Goal: Find contact information: Find contact information

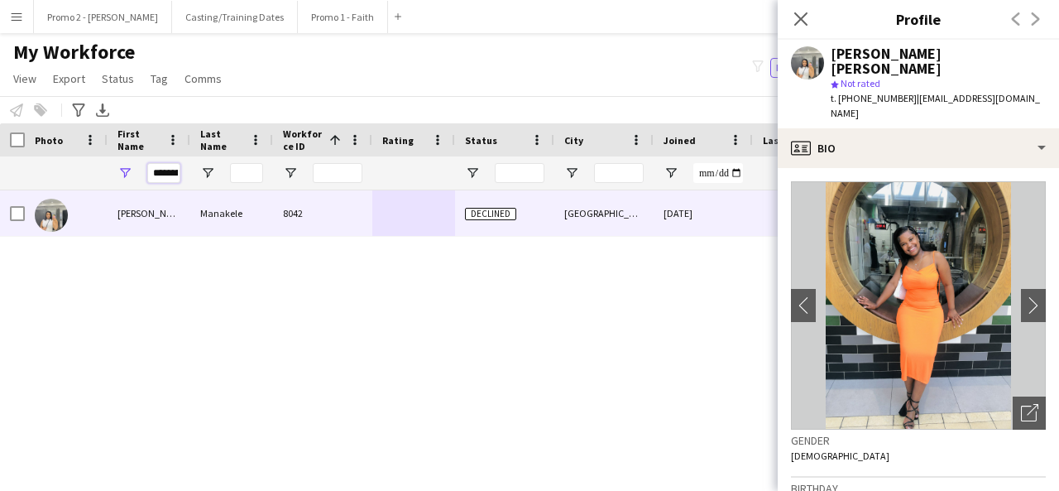
scroll to position [0, 15]
drag, startPoint x: 0, startPoint y: 0, endPoint x: 326, endPoint y: 162, distance: 364.1
click at [326, 162] on div at bounding box center [884, 172] width 1769 height 33
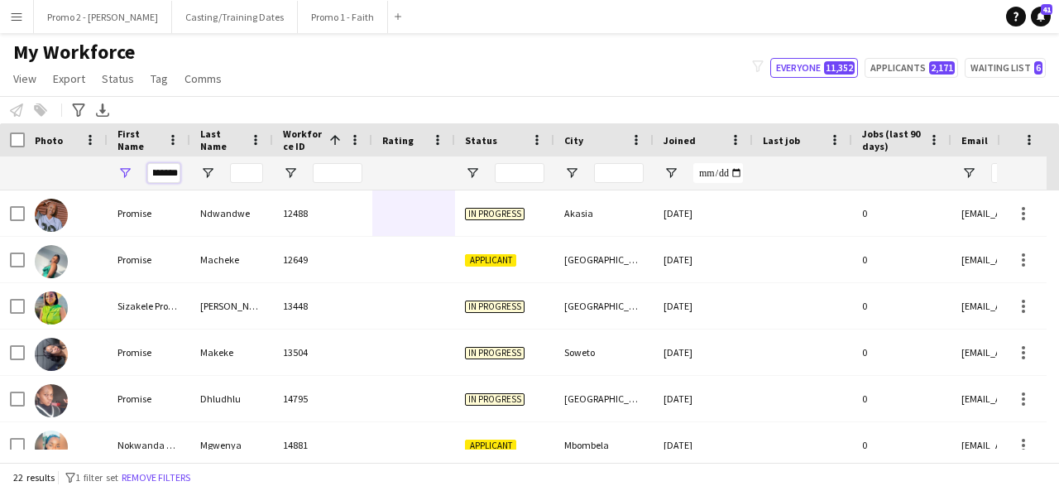
scroll to position [0, 17]
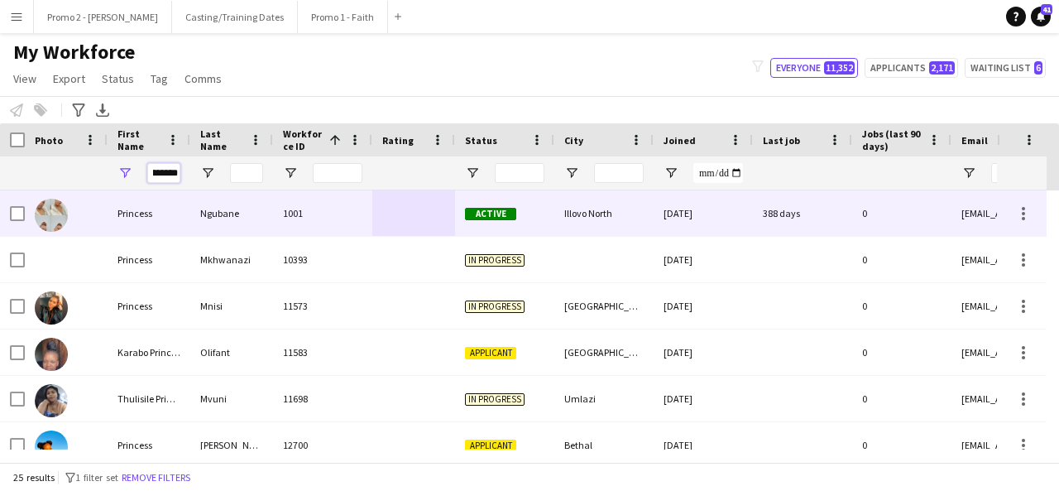
type input "********"
click at [592, 223] on div "Illovo North" at bounding box center [603, 213] width 99 height 46
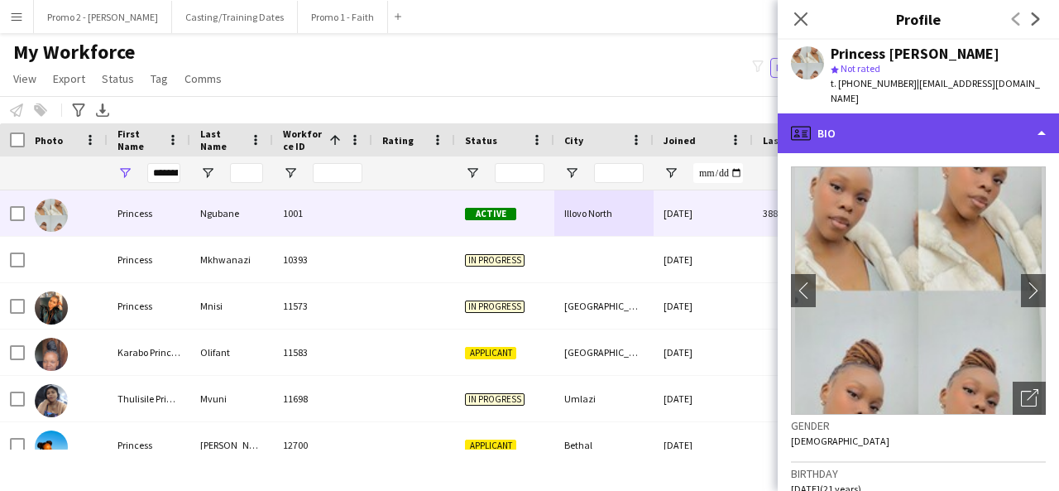
click at [958, 126] on div "profile Bio" at bounding box center [918, 133] width 281 height 40
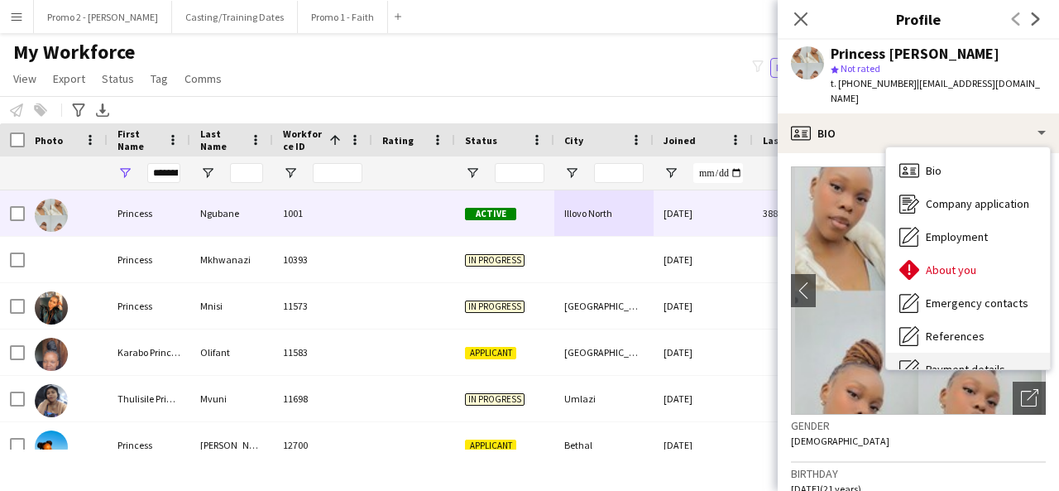
click at [967, 352] on div "Payment details Payment details" at bounding box center [968, 368] width 164 height 33
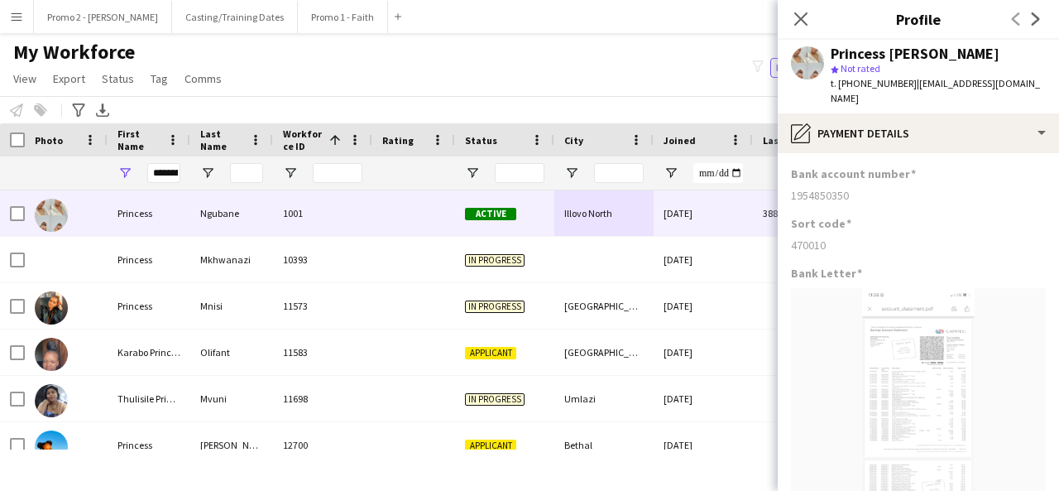
drag, startPoint x: 860, startPoint y: 183, endPoint x: 792, endPoint y: 186, distance: 68.8
click at [792, 188] on div "1954850350" at bounding box center [918, 195] width 255 height 15
copy div "1954850350"
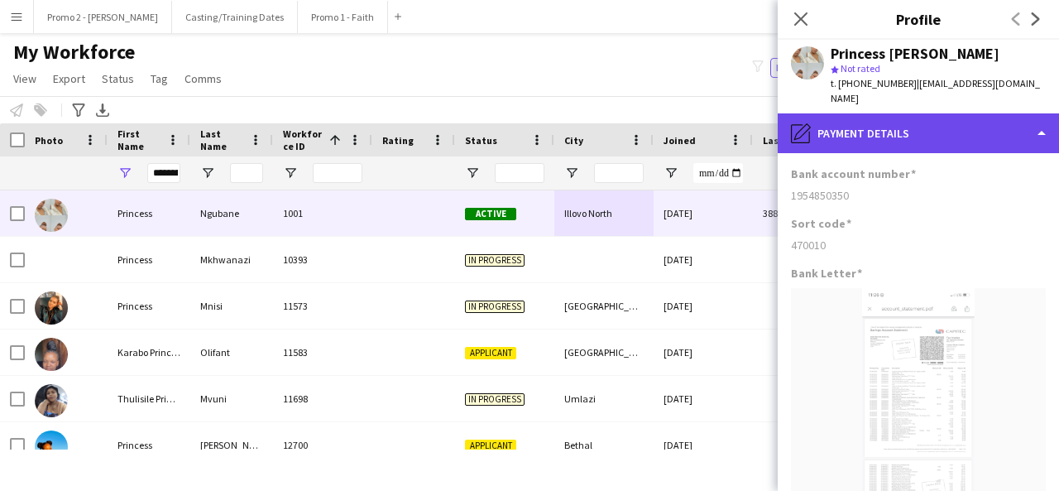
click at [980, 113] on div "pencil4 Payment details" at bounding box center [918, 133] width 281 height 40
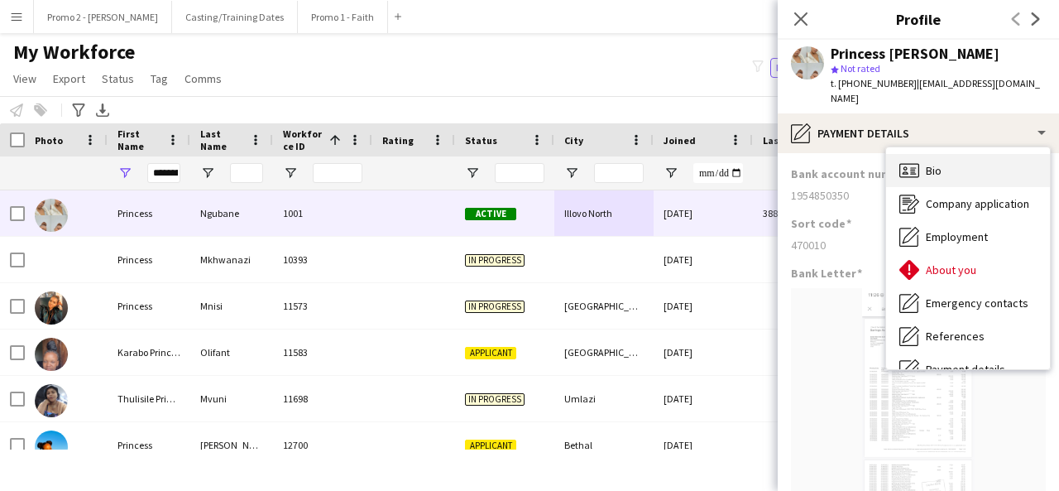
click at [970, 156] on div "Bio Bio" at bounding box center [968, 170] width 164 height 33
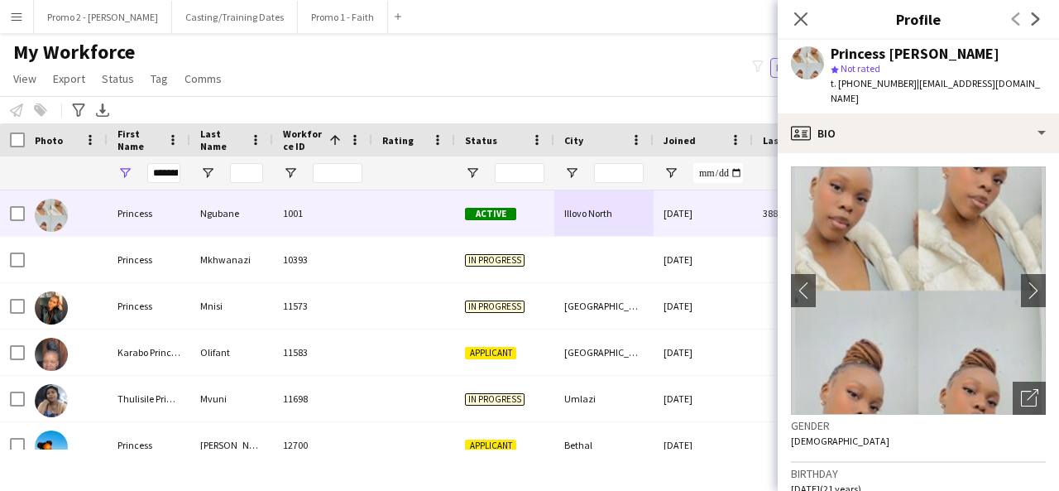
drag, startPoint x: 836, startPoint y: 474, endPoint x: 790, endPoint y: 476, distance: 45.5
click at [790, 476] on app-crew-profile-bio "chevron-left chevron-right Open photos pop-in Gender [DEMOGRAPHIC_DATA] Birthda…" at bounding box center [918, 322] width 281 height 338
copy span "[DATE]"
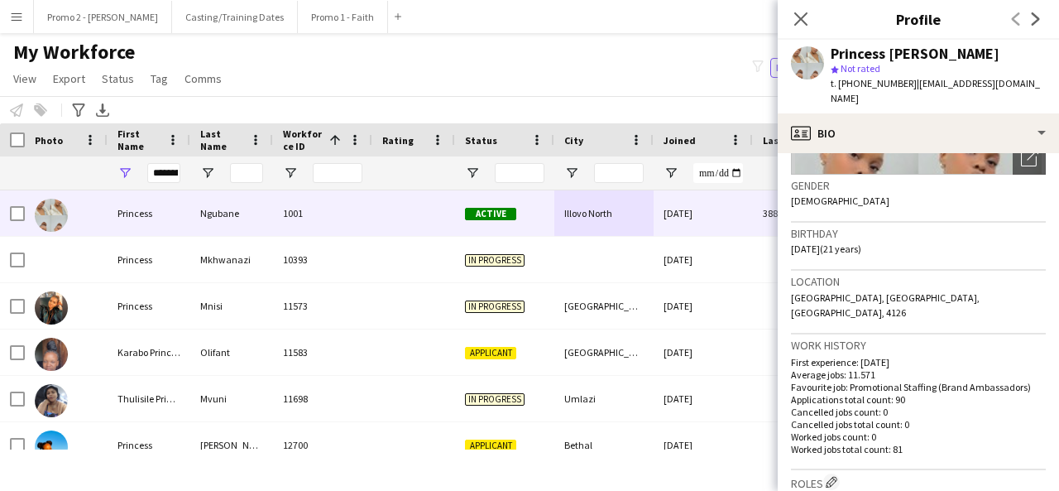
scroll to position [275, 0]
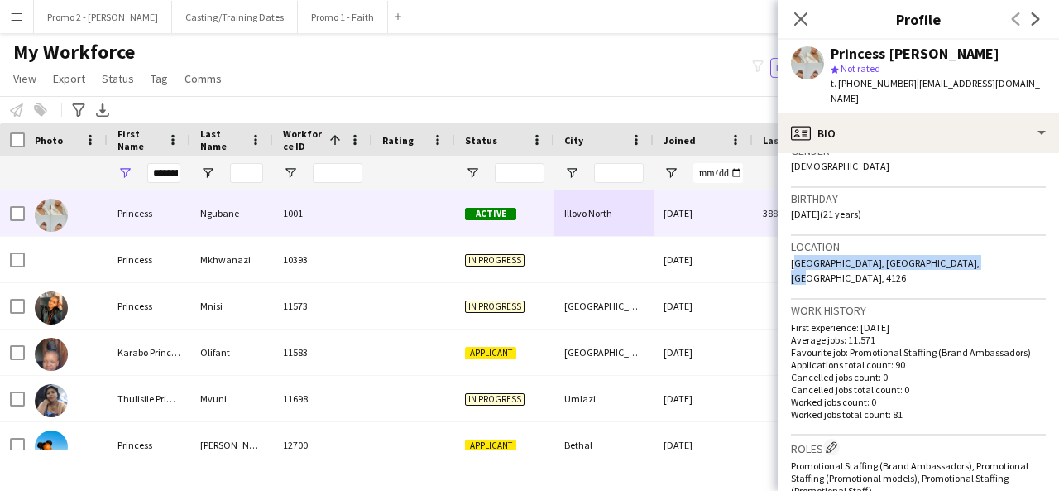
drag, startPoint x: 947, startPoint y: 247, endPoint x: 791, endPoint y: 247, distance: 155.6
click at [791, 256] on span "[GEOGRAPHIC_DATA], [GEOGRAPHIC_DATA], [GEOGRAPHIC_DATA], 4126" at bounding box center [885, 269] width 189 height 27
copy span "[GEOGRAPHIC_DATA], [GEOGRAPHIC_DATA], [GEOGRAPHIC_DATA]"
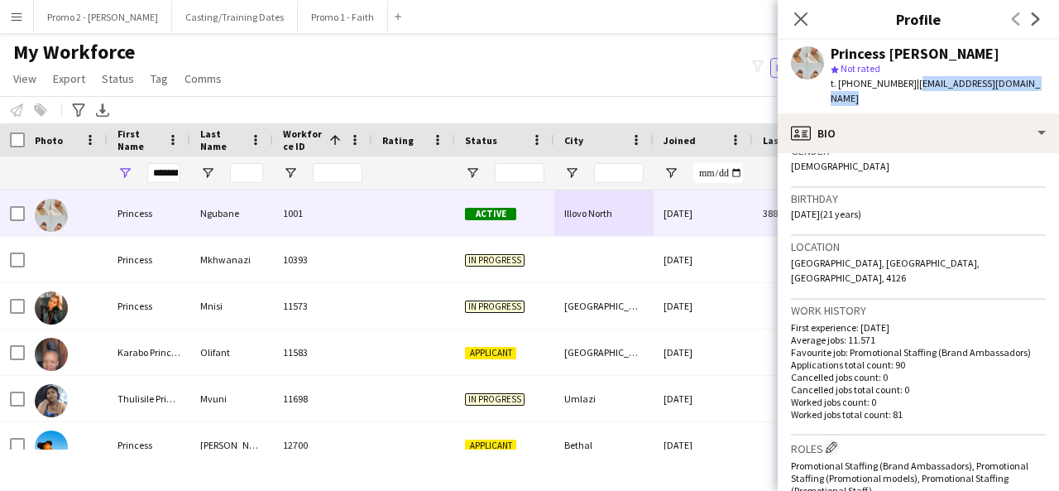
drag, startPoint x: 1044, startPoint y: 80, endPoint x: 911, endPoint y: 83, distance: 133.2
click at [911, 83] on div "Princess [PERSON_NAME] star Not rated t. [PHONE_NUMBER] | [EMAIL_ADDRESS][DOMAI…" at bounding box center [918, 77] width 281 height 74
copy span "[EMAIL_ADDRESS][DOMAIN_NAME]"
drag, startPoint x: 902, startPoint y: 84, endPoint x: 839, endPoint y: 82, distance: 62.9
click at [839, 82] on span "t. [PHONE_NUMBER]" at bounding box center [874, 83] width 86 height 12
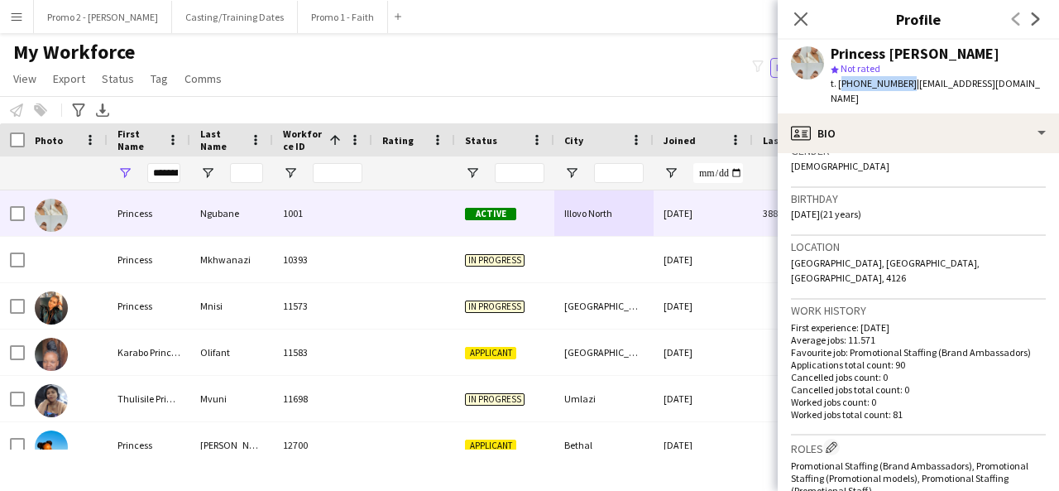
copy span "[PHONE_NUMBER]"
drag, startPoint x: 960, startPoint y: 51, endPoint x: 893, endPoint y: 57, distance: 67.3
click at [893, 57] on div "Princess [PERSON_NAME]" at bounding box center [938, 53] width 215 height 15
copy div "Ngubane"
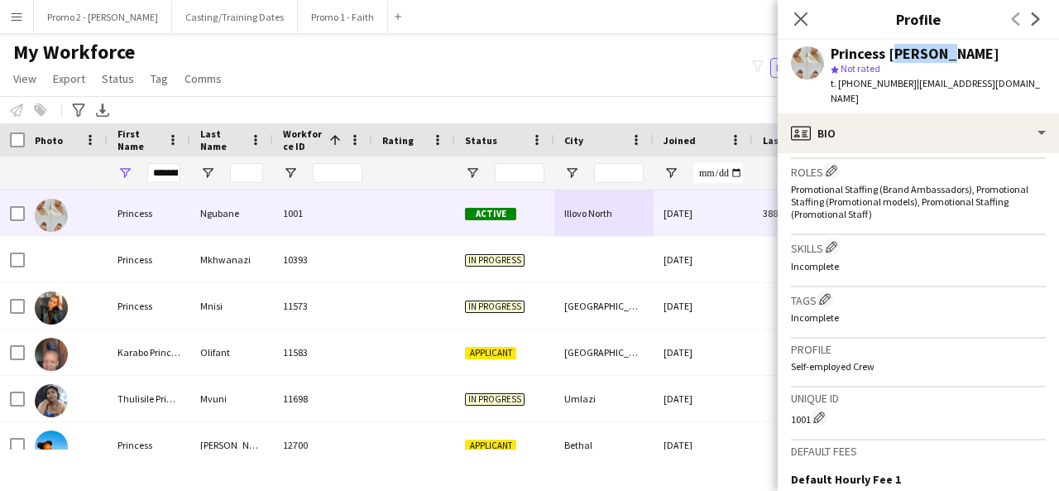
scroll to position [564, 0]
